Goal: Information Seeking & Learning: Learn about a topic

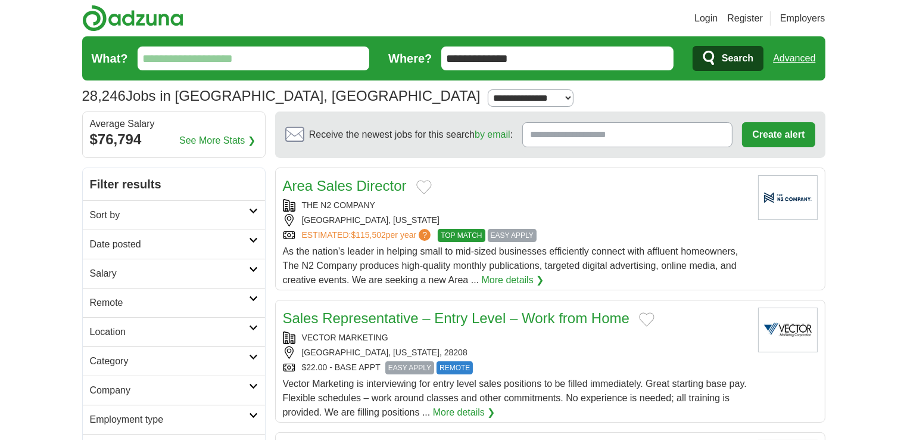
click at [242, 241] on h2 "Date posted" at bounding box center [169, 244] width 159 height 14
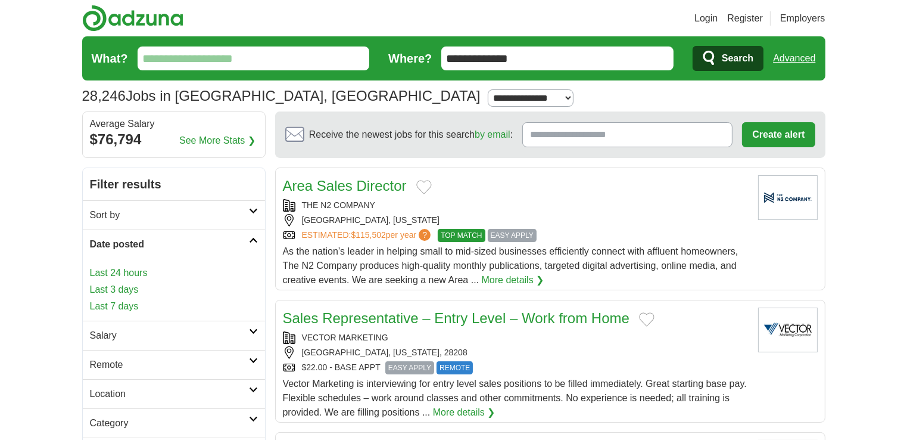
click at [110, 292] on link "Last 3 days" at bounding box center [174, 289] width 168 height 14
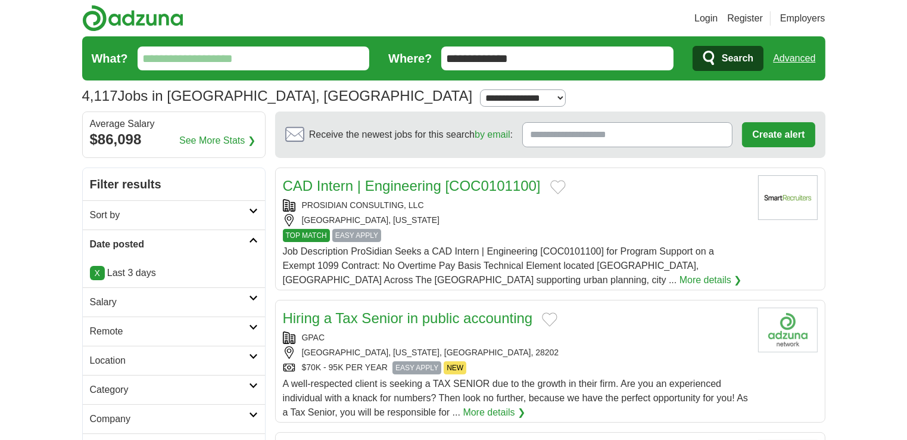
click at [254, 297] on icon at bounding box center [253, 298] width 9 height 6
click at [244, 338] on select "**********" at bounding box center [174, 335] width 168 height 25
select select "*****"
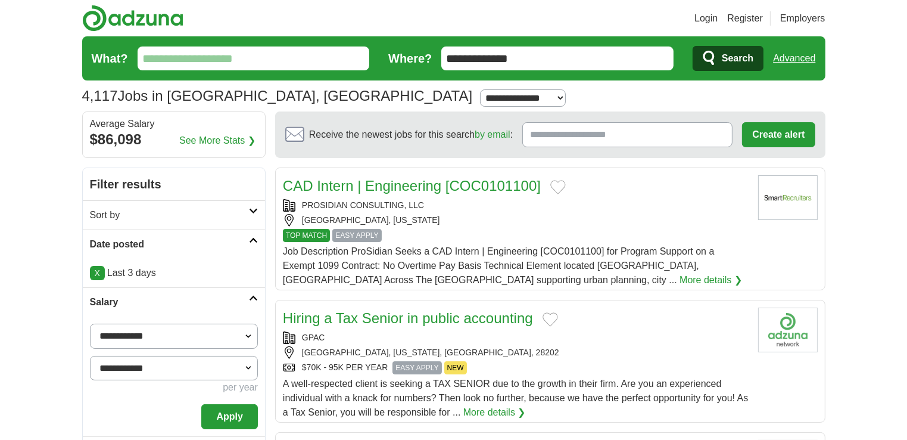
click at [229, 422] on button "Apply" at bounding box center [229, 416] width 56 height 25
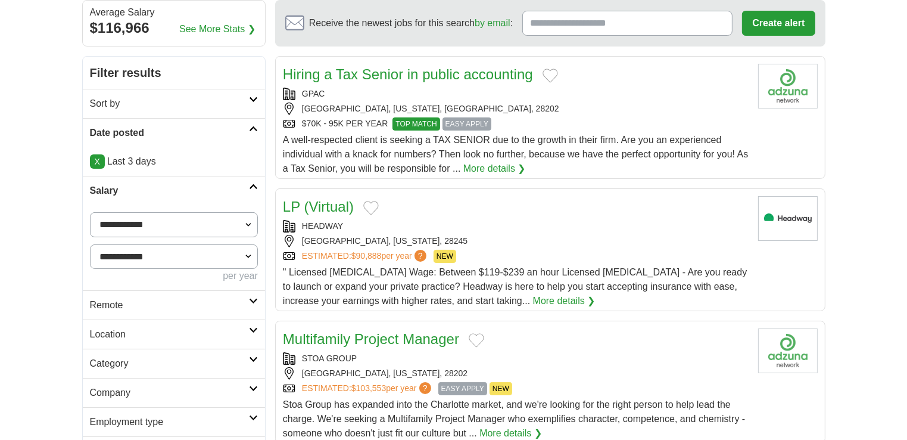
scroll to position [114, 0]
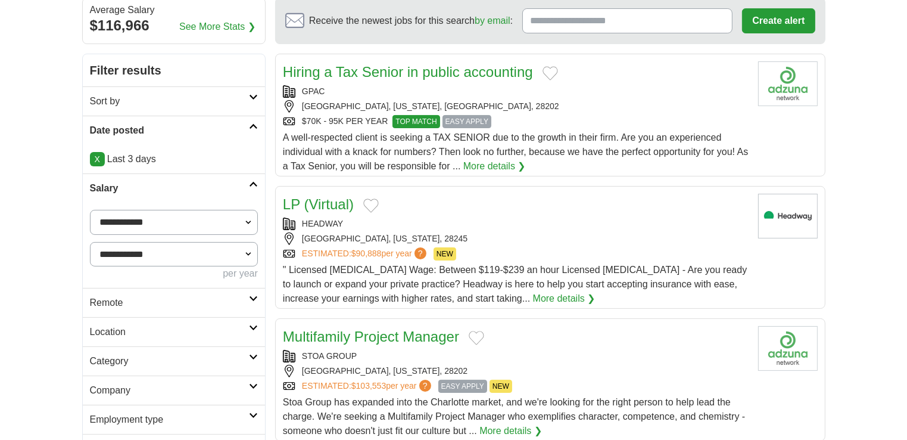
click at [250, 359] on link "Category" at bounding box center [174, 360] width 182 height 29
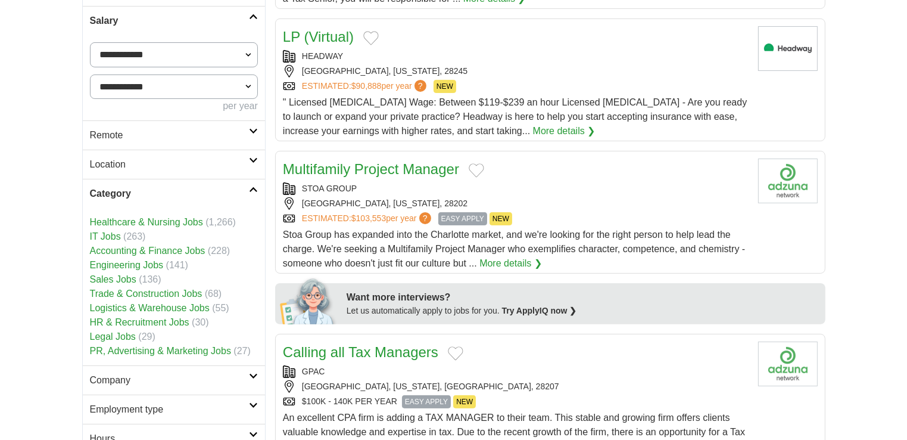
scroll to position [305, 0]
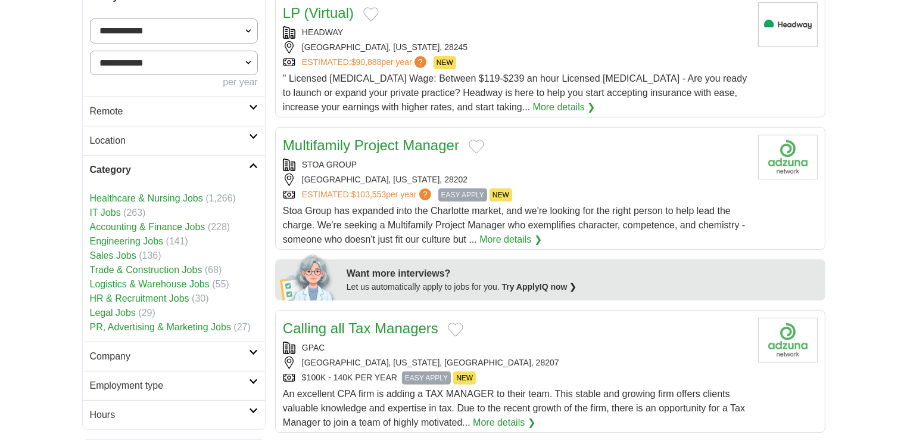
click at [119, 228] on link "Accounting & Finance Jobs" at bounding box center [148, 227] width 116 height 10
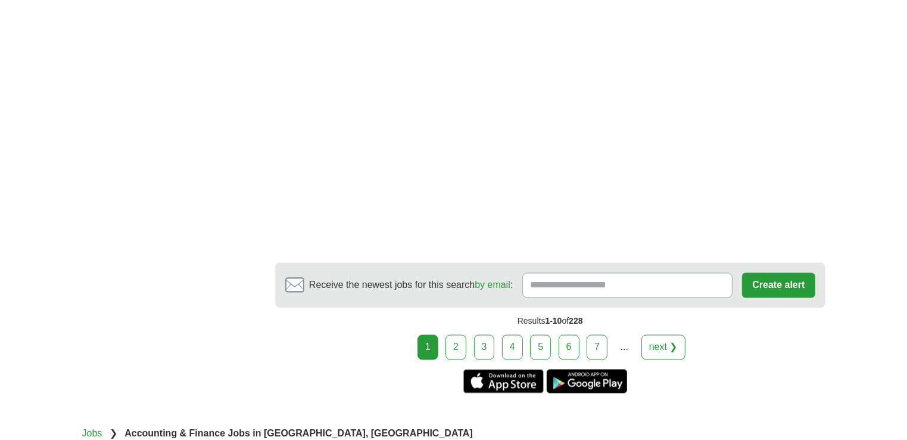
scroll to position [1992, 0]
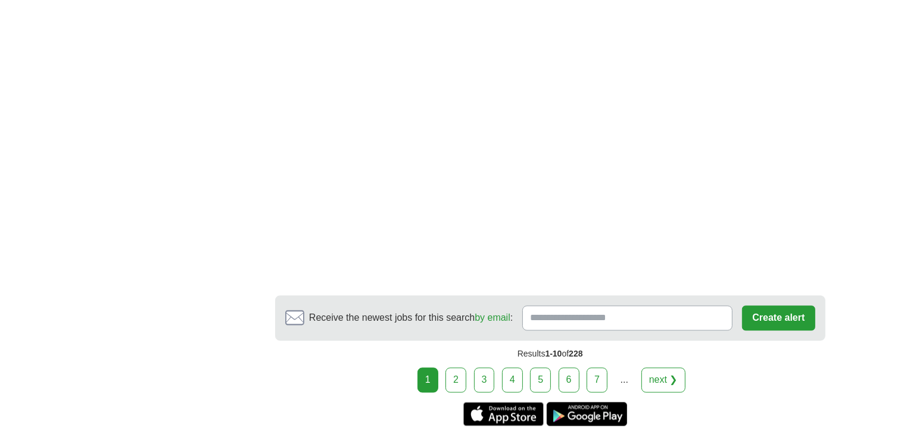
click at [455, 379] on link "2" at bounding box center [455, 379] width 21 height 25
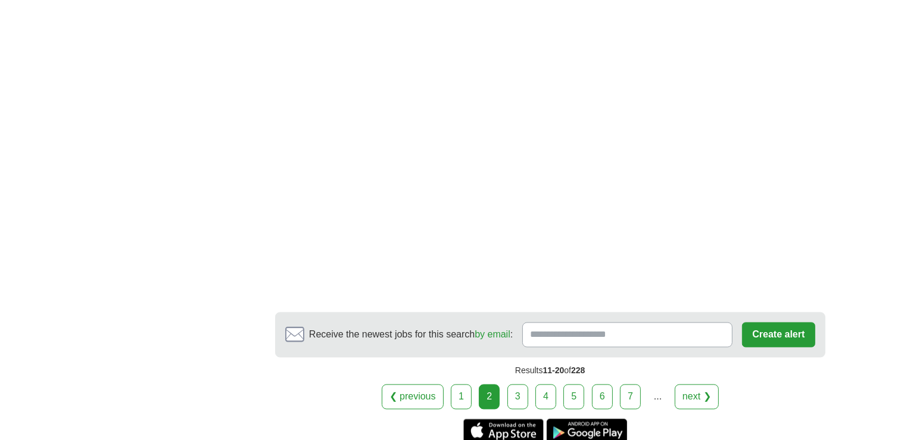
scroll to position [2185, 0]
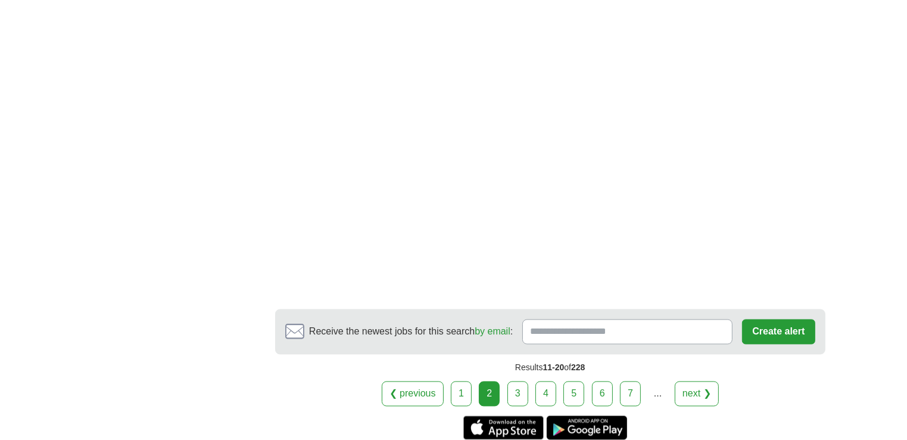
click at [522, 381] on link "3" at bounding box center [517, 393] width 21 height 25
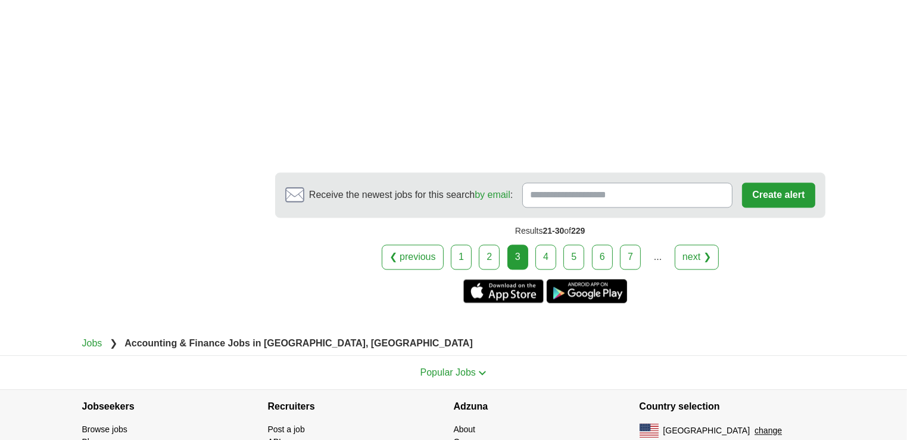
scroll to position [2268, 0]
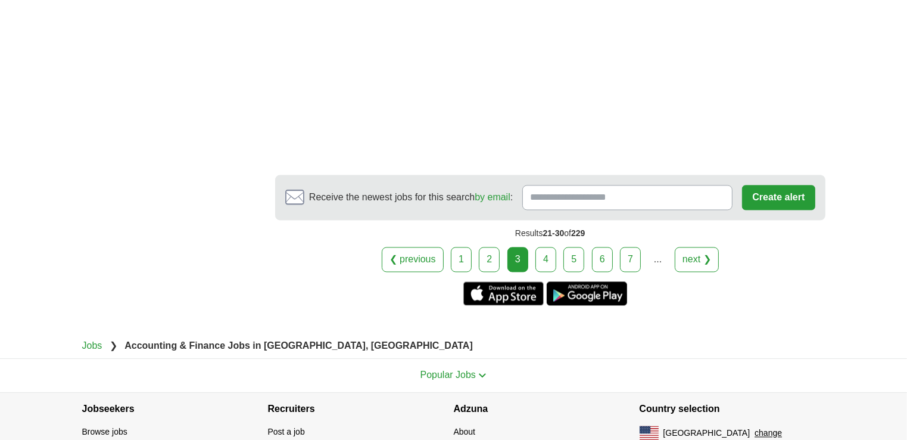
click at [543, 247] on link "4" at bounding box center [545, 259] width 21 height 25
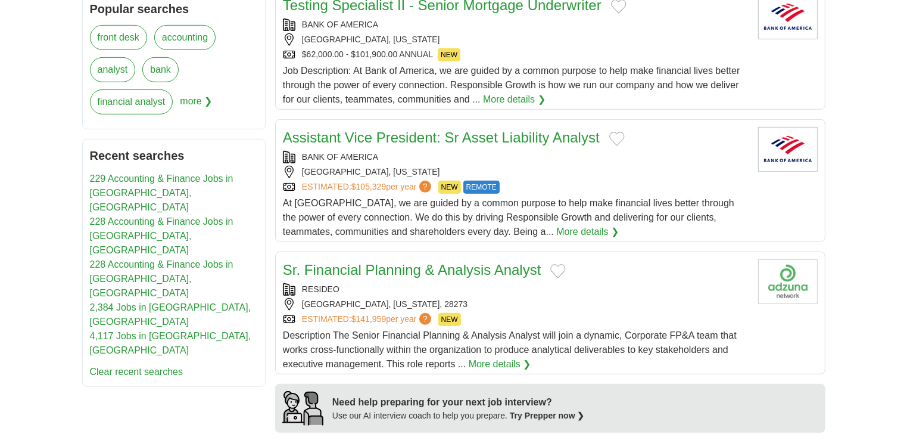
scroll to position [646, 0]
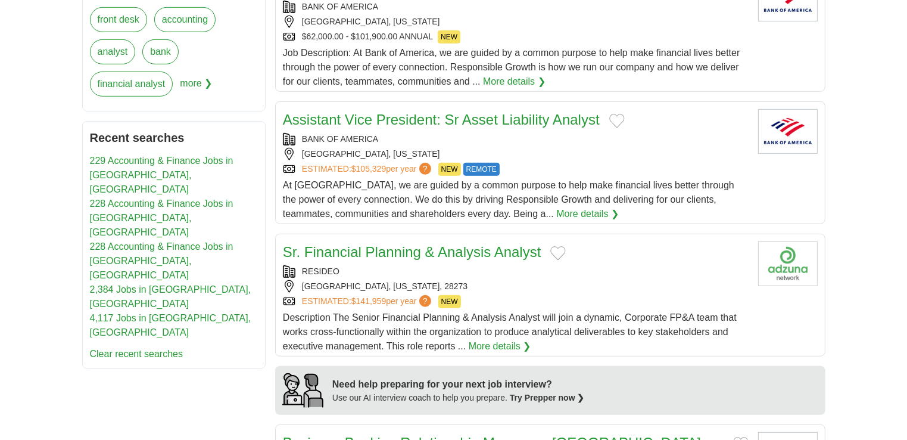
click at [395, 254] on link "Sr. Financial Planning & Analysis Analyst" at bounding box center [412, 252] width 258 height 16
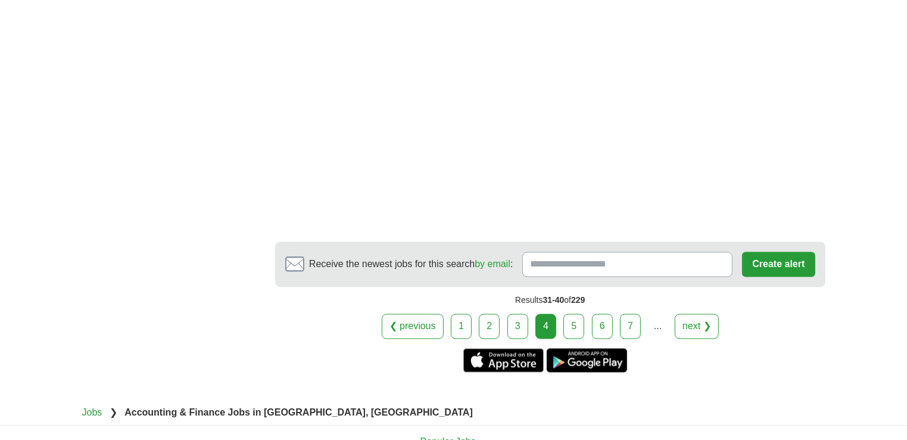
scroll to position [2047, 0]
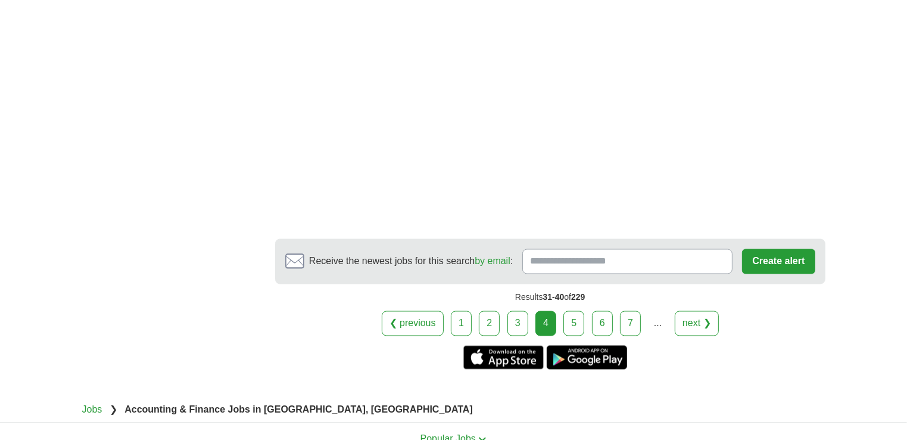
click at [573, 311] on link "5" at bounding box center [573, 323] width 21 height 25
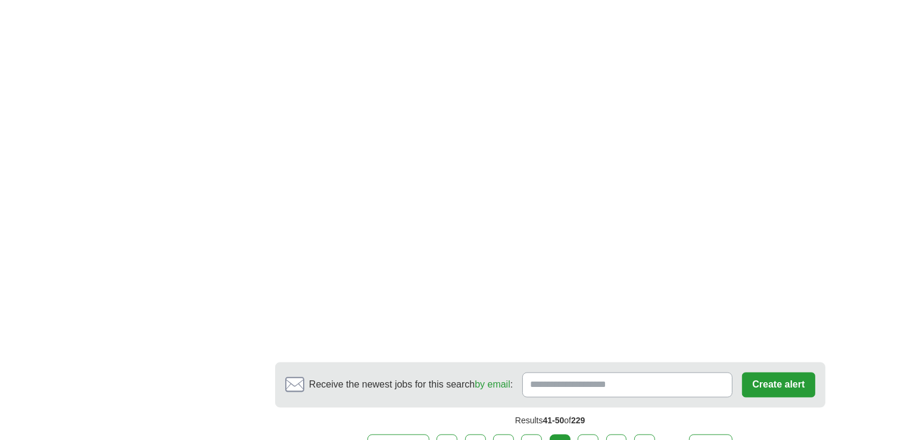
scroll to position [2187, 0]
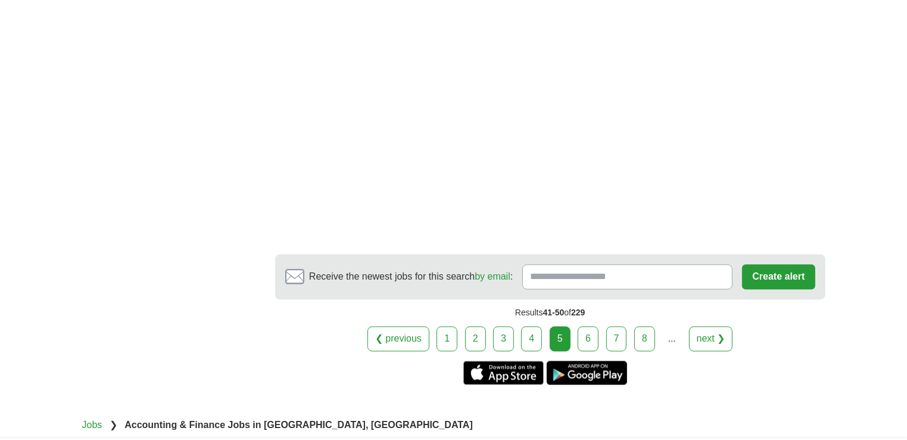
click at [584, 338] on link "6" at bounding box center [588, 338] width 21 height 25
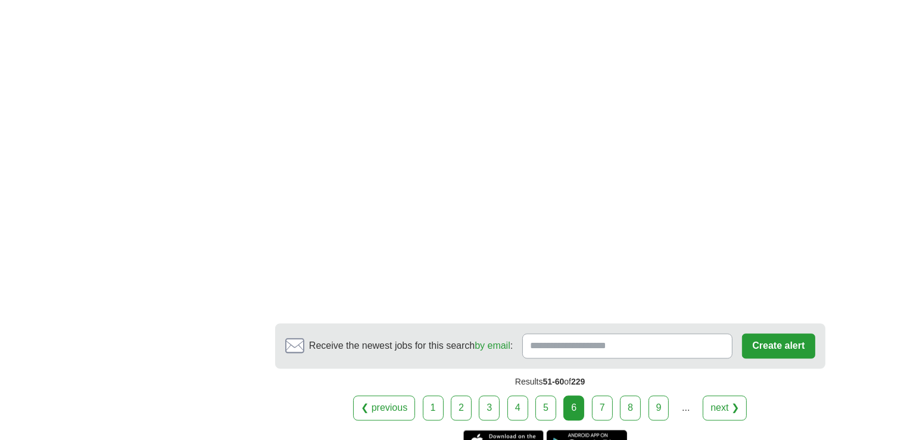
scroll to position [2043, 0]
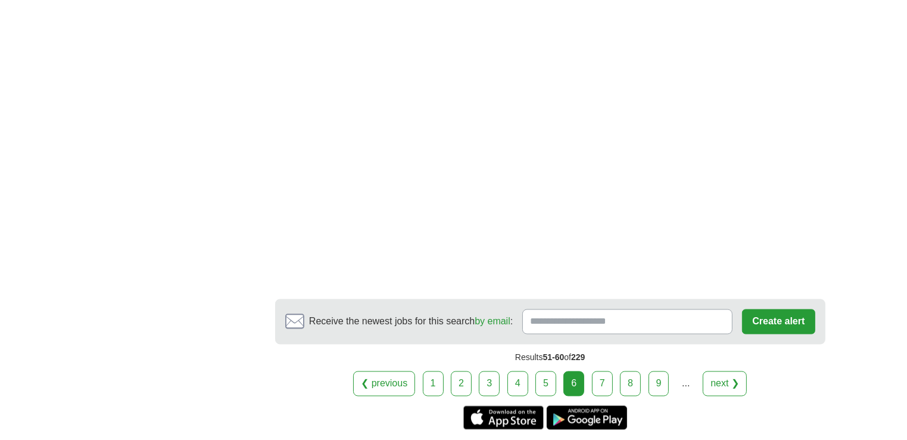
click at [602, 371] on link "7" at bounding box center [602, 383] width 21 height 25
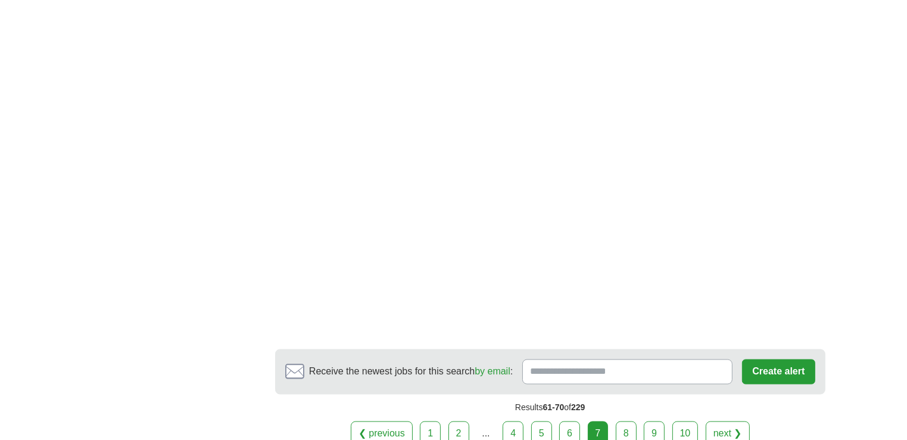
scroll to position [1947, 0]
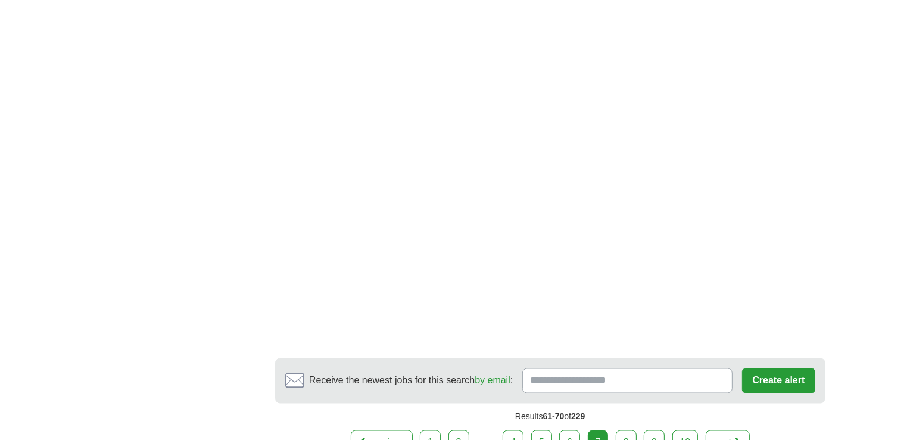
click at [624, 430] on link "8" at bounding box center [626, 442] width 21 height 25
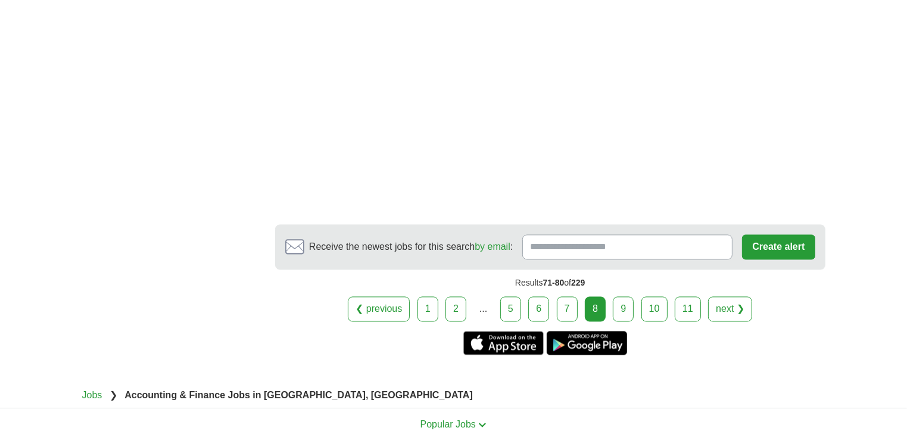
scroll to position [2154, 0]
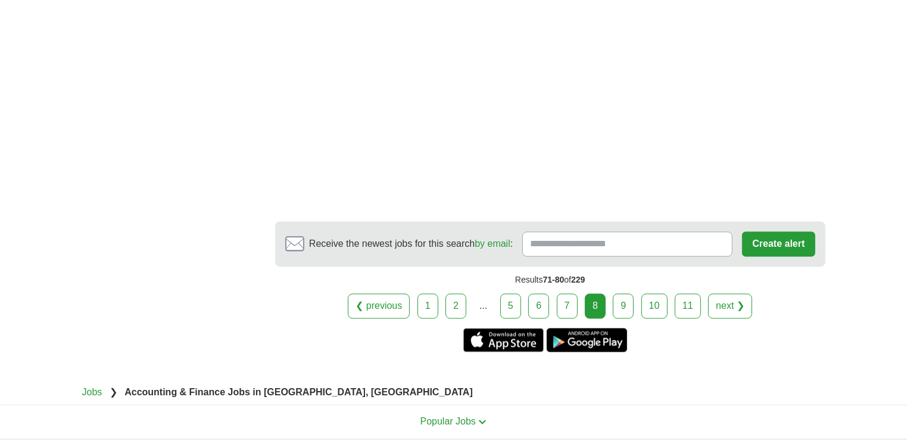
click at [619, 294] on link "9" at bounding box center [623, 306] width 21 height 25
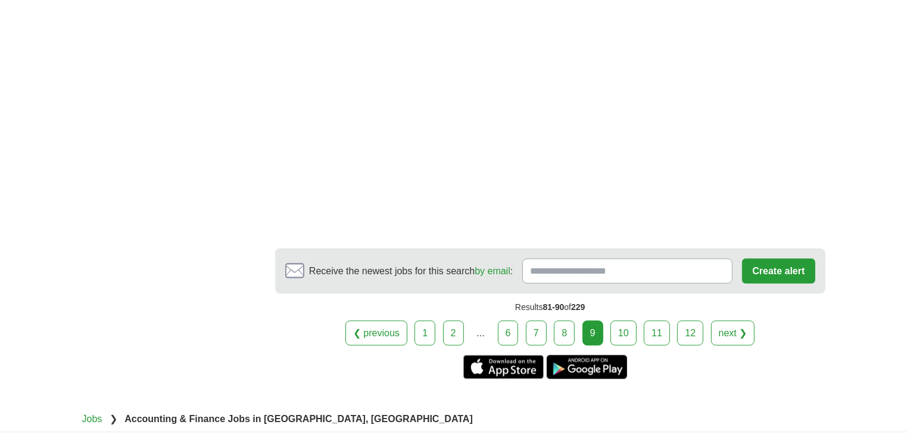
scroll to position [1895, 0]
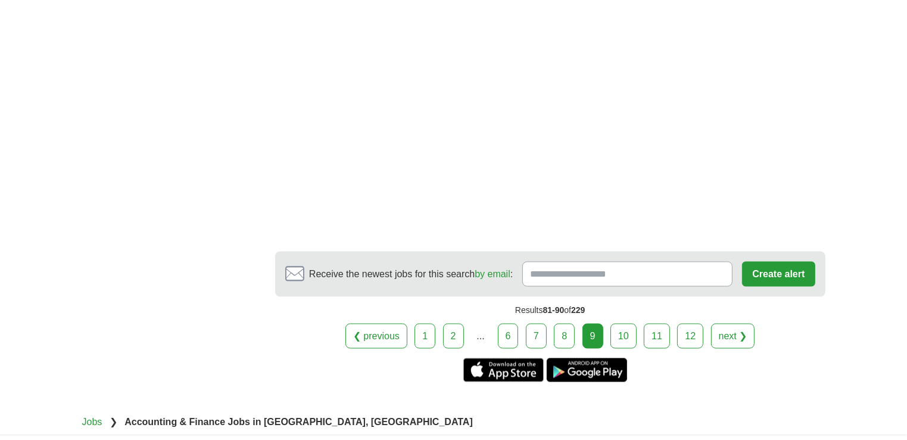
click at [623, 323] on link "10" at bounding box center [623, 335] width 26 height 25
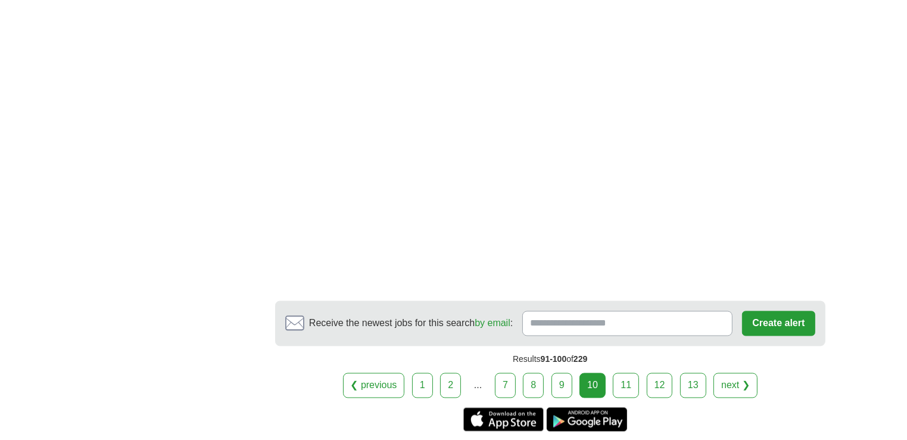
scroll to position [2024, 0]
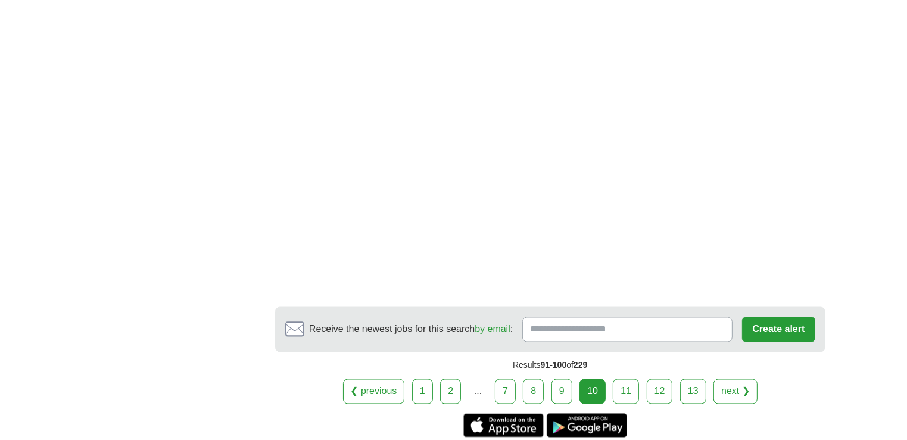
click at [629, 379] on link "11" at bounding box center [626, 391] width 26 height 25
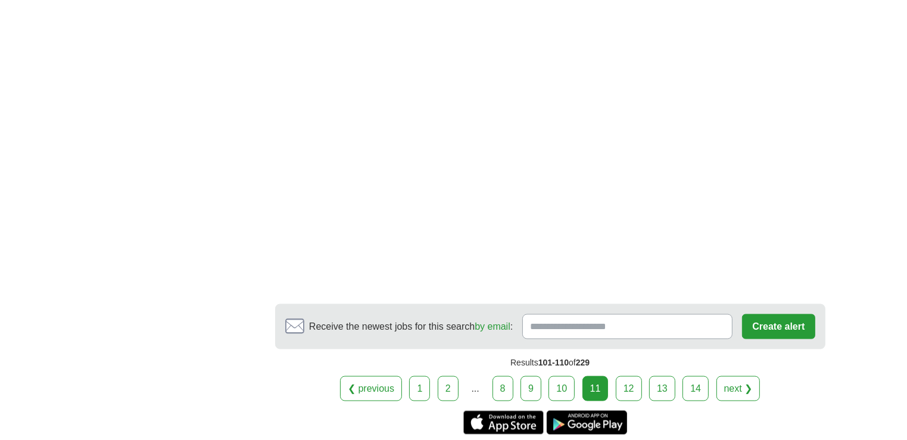
scroll to position [1728, 0]
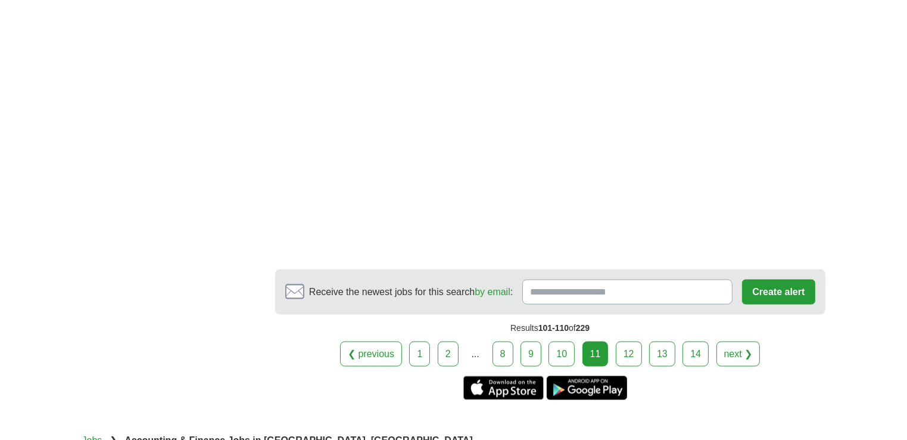
click at [627, 344] on link "12" at bounding box center [629, 353] width 26 height 25
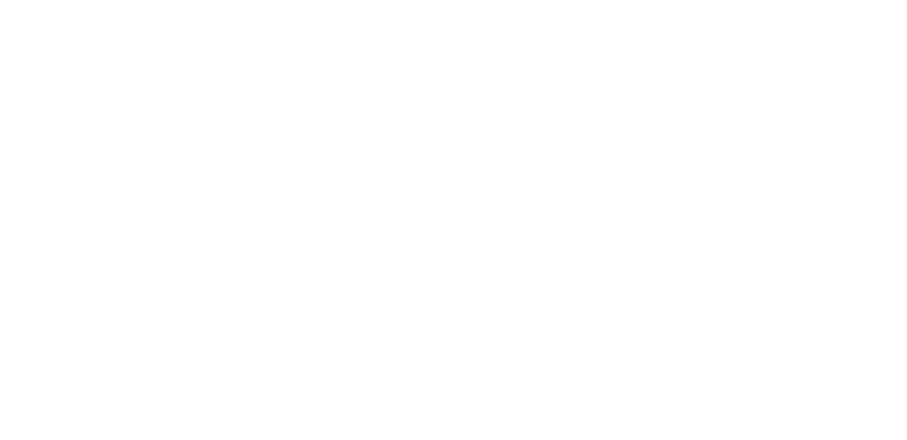
scroll to position [1971, 0]
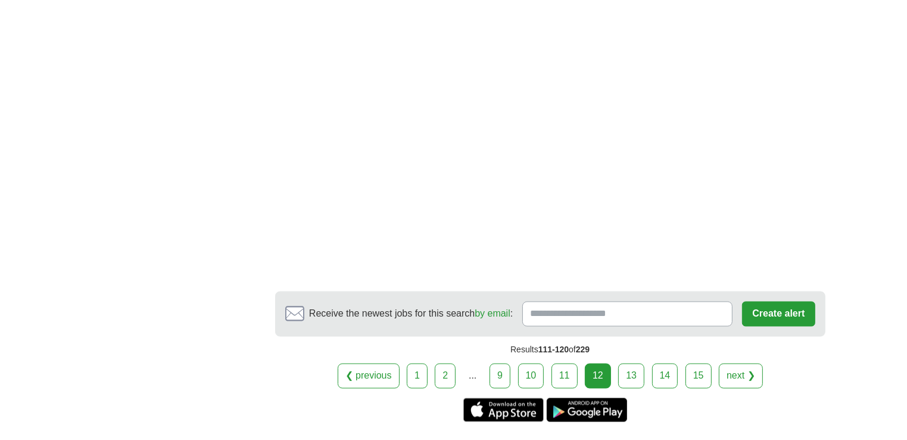
click at [625, 363] on link "13" at bounding box center [631, 375] width 26 height 25
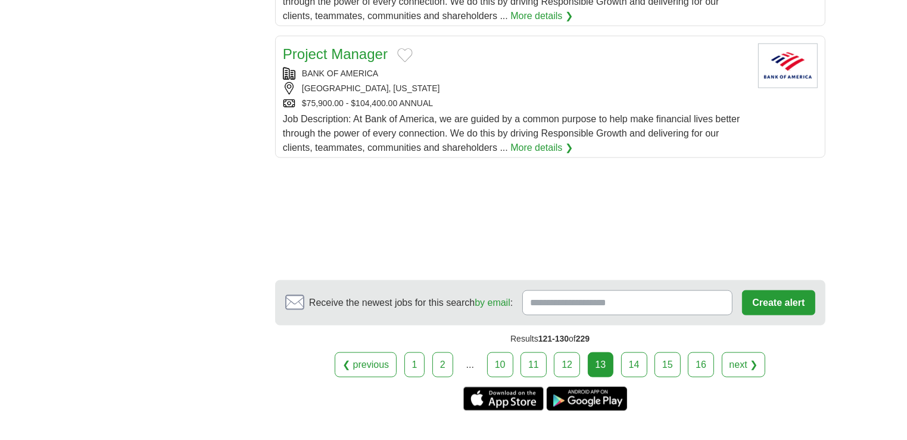
scroll to position [1506, 0]
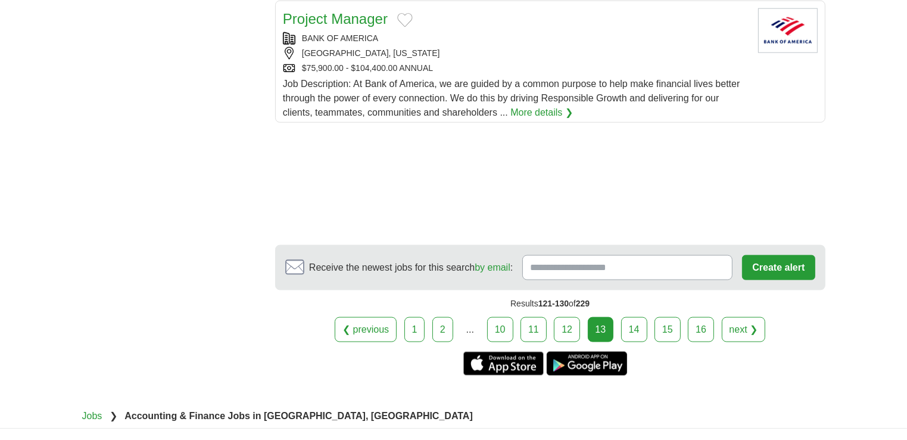
click at [629, 317] on link "14" at bounding box center [634, 329] width 26 height 25
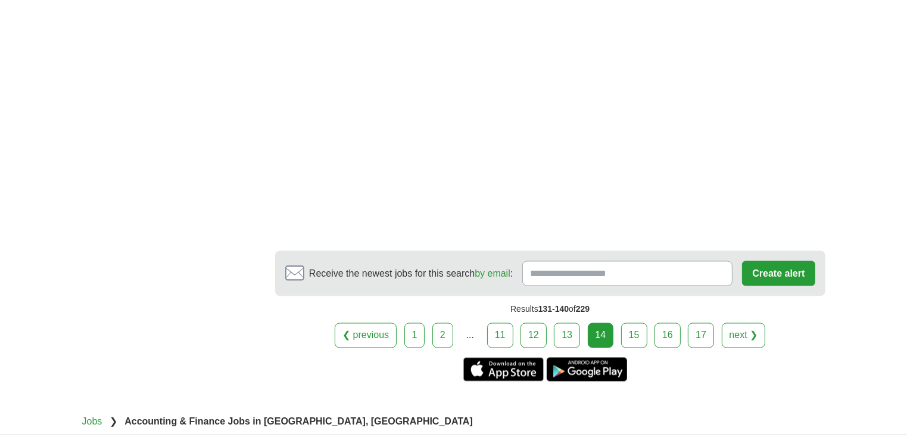
scroll to position [2029, 0]
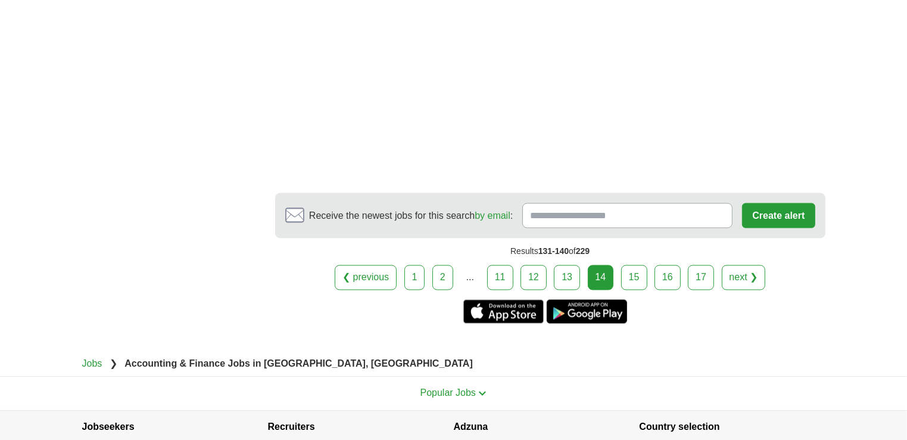
click at [635, 265] on link "15" at bounding box center [634, 277] width 26 height 25
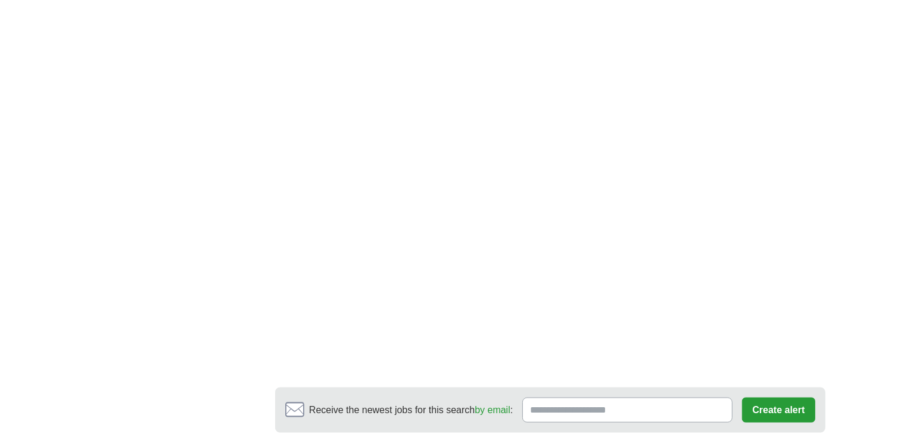
scroll to position [1741, 0]
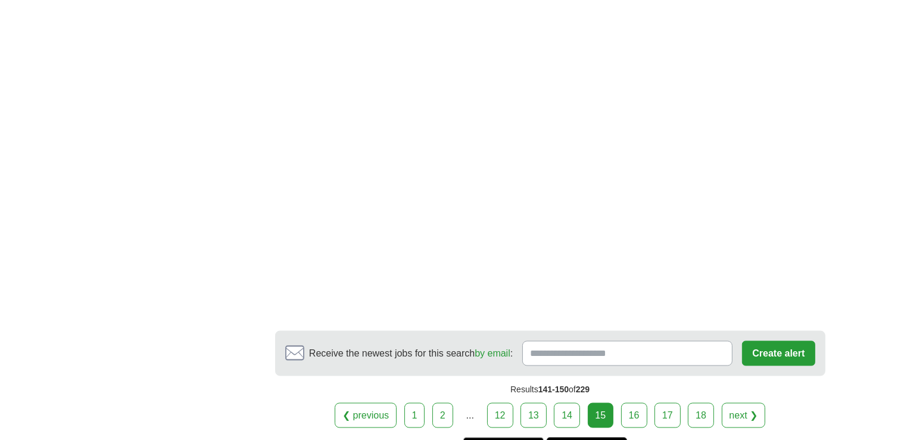
click at [635, 403] on link "16" at bounding box center [634, 415] width 26 height 25
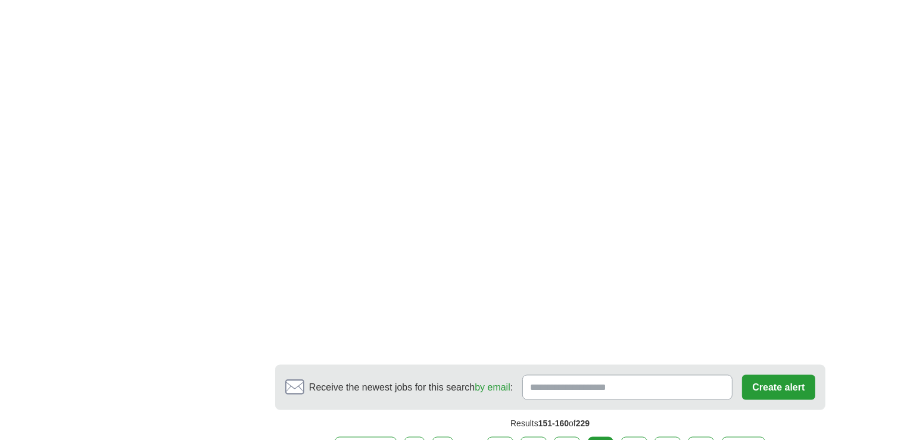
scroll to position [1803, 0]
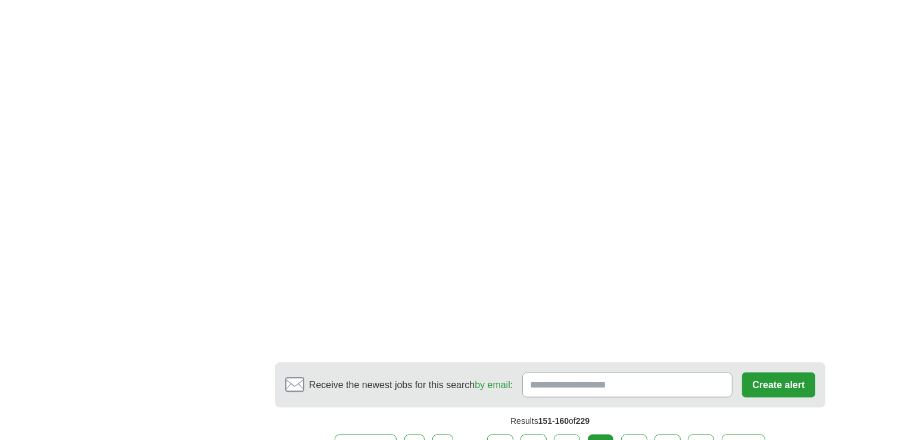
click at [633, 434] on link "17" at bounding box center [634, 446] width 26 height 25
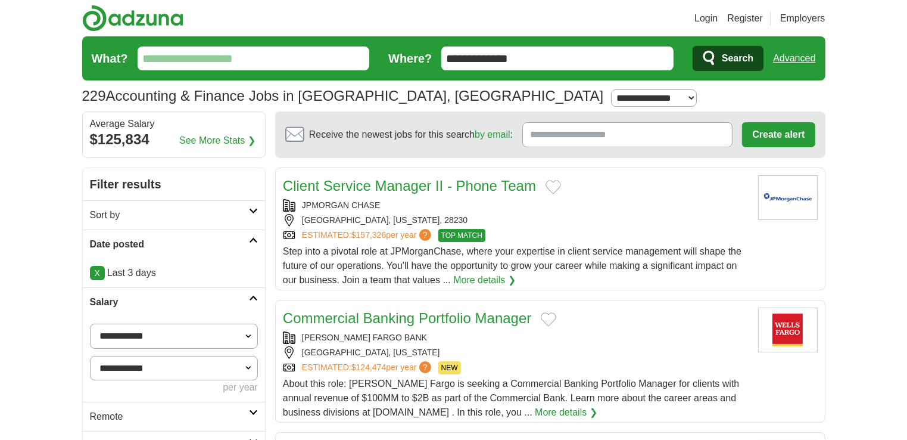
click at [633, 387] on div "About this role: [PERSON_NAME] Fargo is seeking a Commercial Banking Portfolio …" at bounding box center [516, 397] width 466 height 43
